Goal: Navigation & Orientation: Find specific page/section

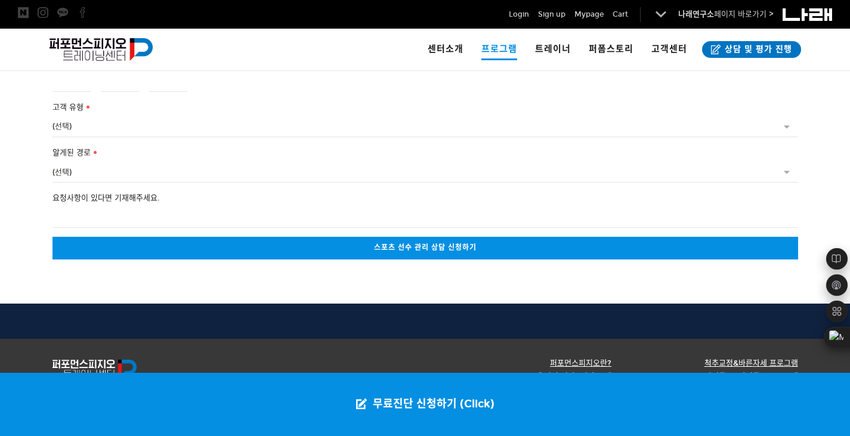
scroll to position [2479, 0]
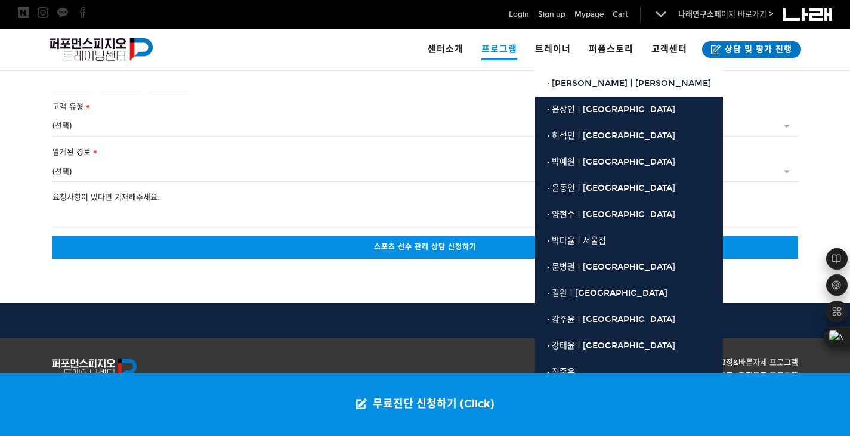
click at [568, 77] on link "· [PERSON_NAME]ㅣ[PERSON_NAME]" at bounding box center [629, 83] width 188 height 26
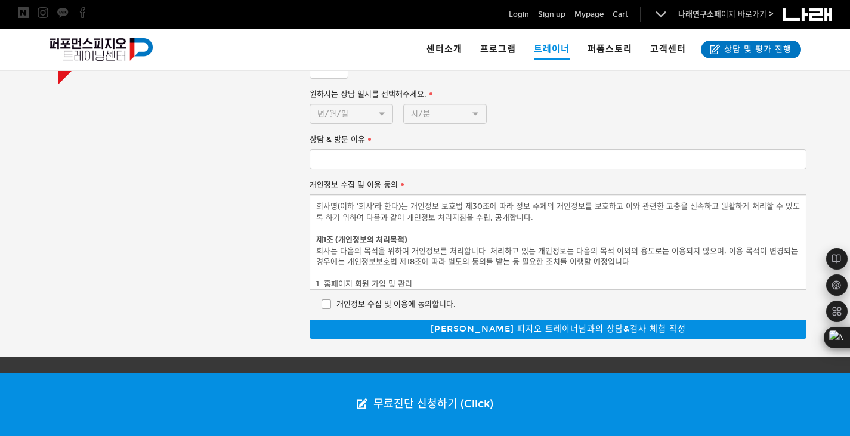
scroll to position [1345, 0]
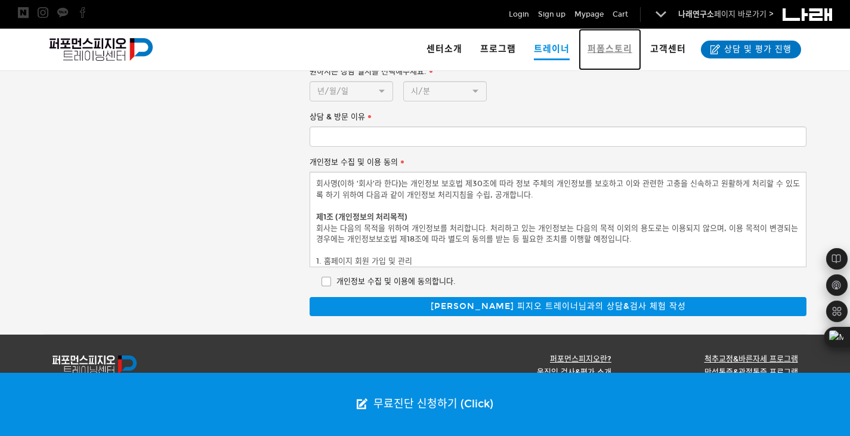
click at [615, 55] on link "퍼폼스토리" at bounding box center [609, 50] width 63 height 42
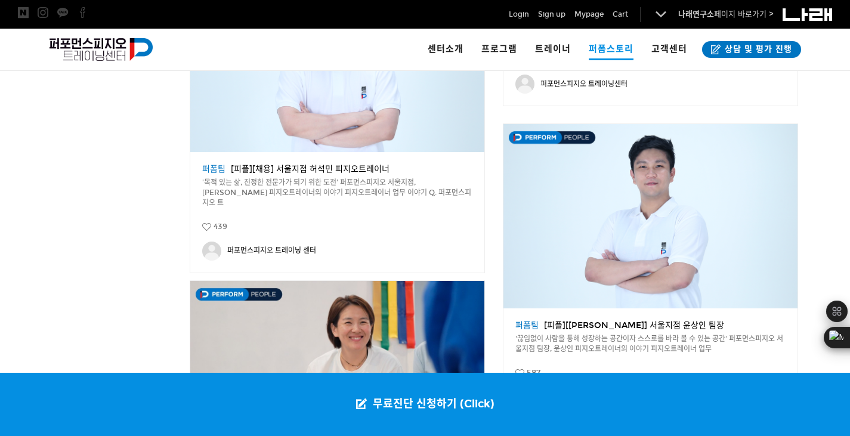
scroll to position [1372, 0]
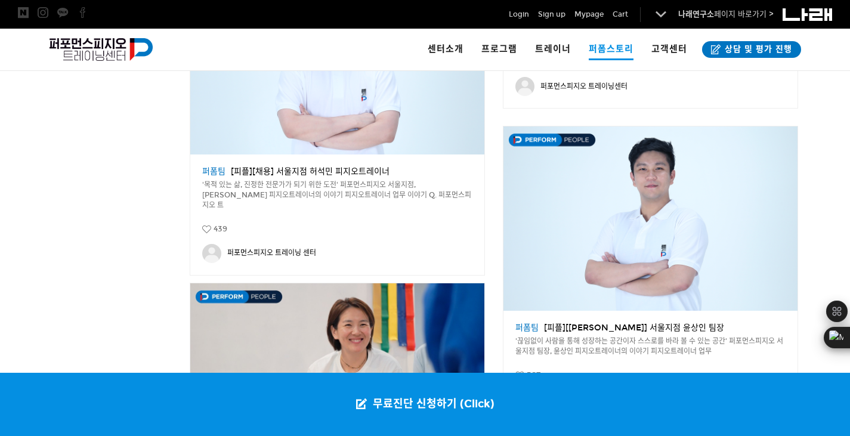
click at [307, 169] on div "공지 퍼폼팀 [피플][채용] 서울지점 허석민 피지오트레이너" at bounding box center [337, 171] width 270 height 11
click at [312, 175] on div "공지 퍼폼팀 [피플][채용] 서울지점 허석민 피지오트레이너" at bounding box center [337, 171] width 270 height 11
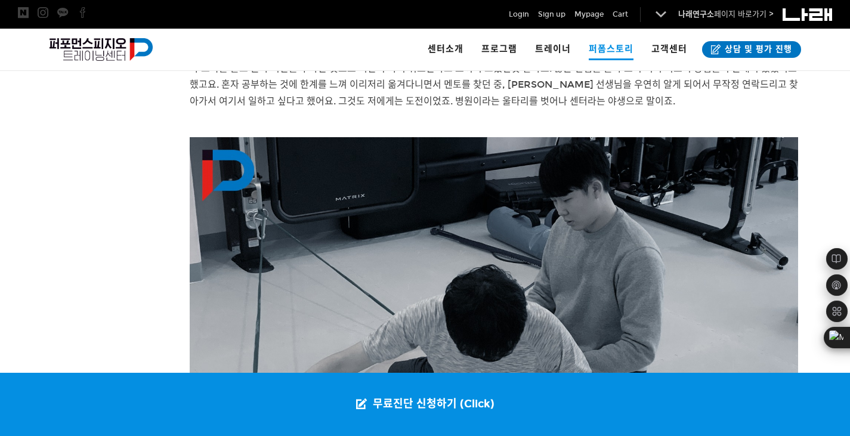
scroll to position [1871, 0]
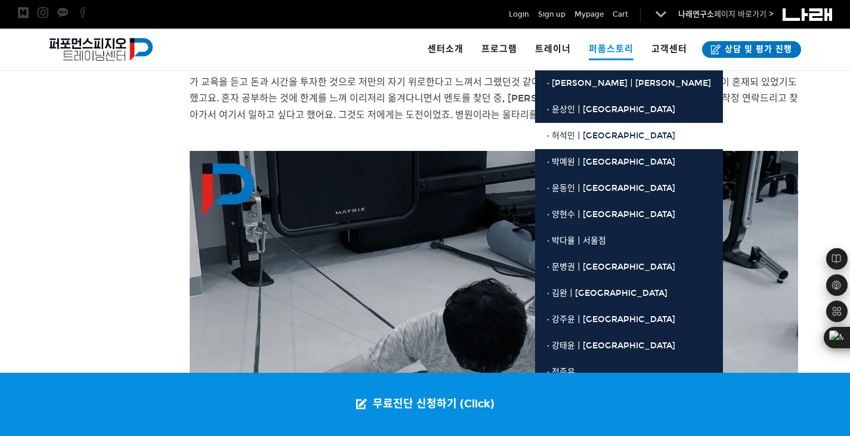
click at [589, 134] on span "· 허석민ㅣ[GEOGRAPHIC_DATA]" at bounding box center [611, 136] width 128 height 10
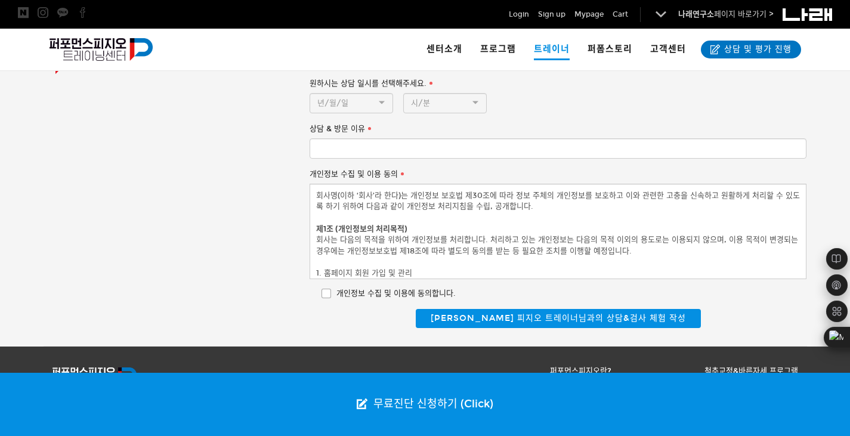
scroll to position [1039, 0]
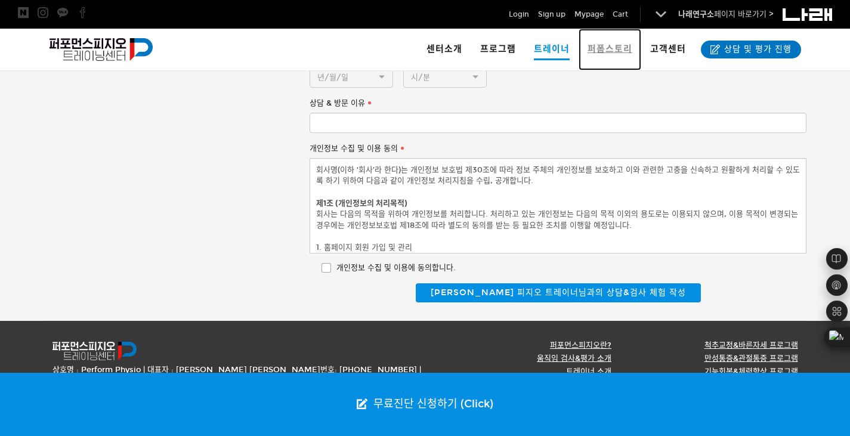
click at [621, 59] on link "퍼폼스토리" at bounding box center [609, 50] width 63 height 42
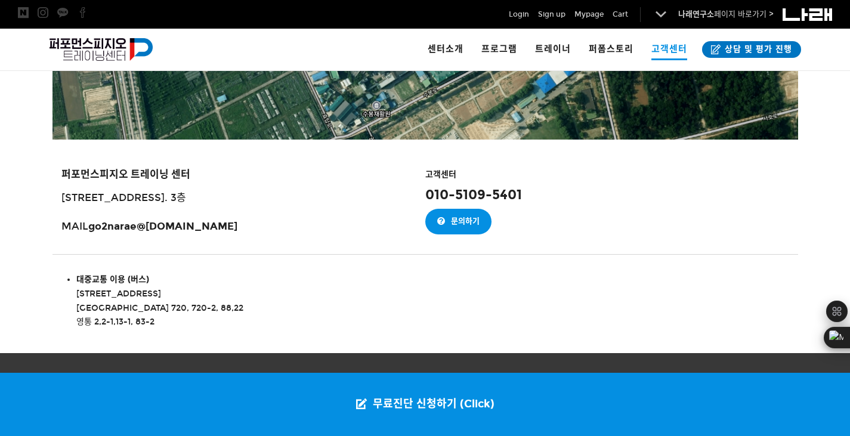
scroll to position [1385, 0]
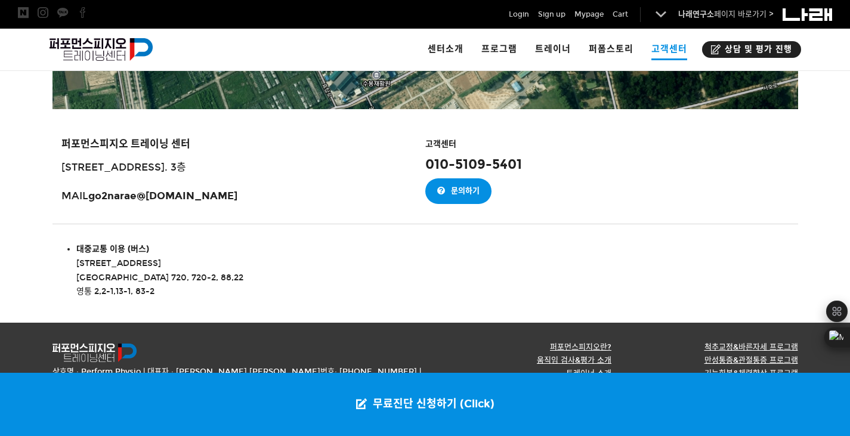
click at [738, 48] on span "상담 및 평가 진행" at bounding box center [756, 50] width 71 height 12
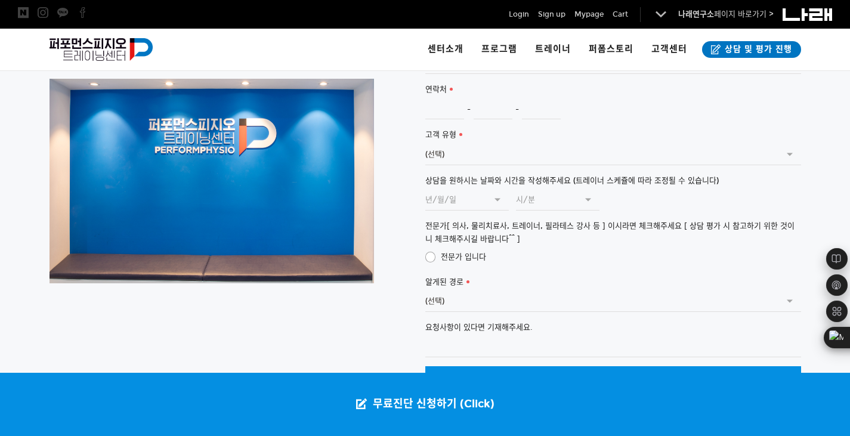
scroll to position [3094, 0]
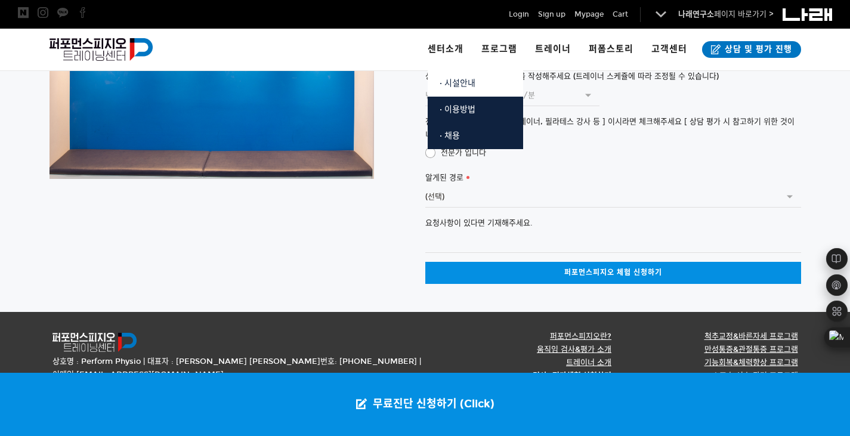
click at [472, 88] on link "· 시설안내" at bounding box center [475, 83] width 95 height 26
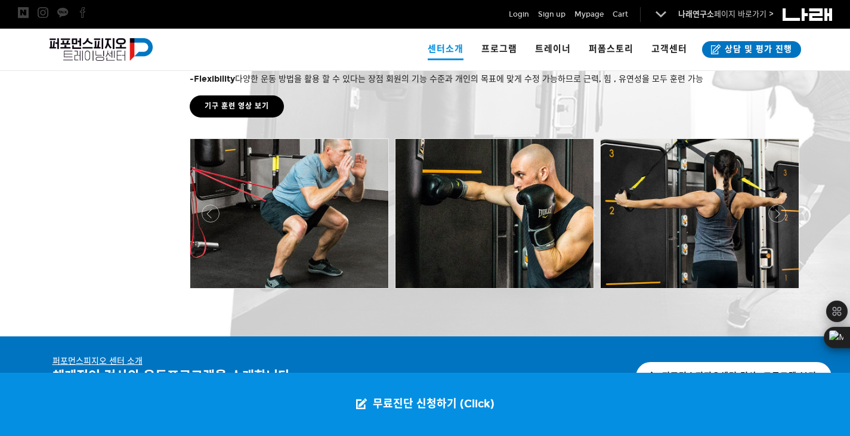
scroll to position [2492, 0]
